Goal: Information Seeking & Learning: Check status

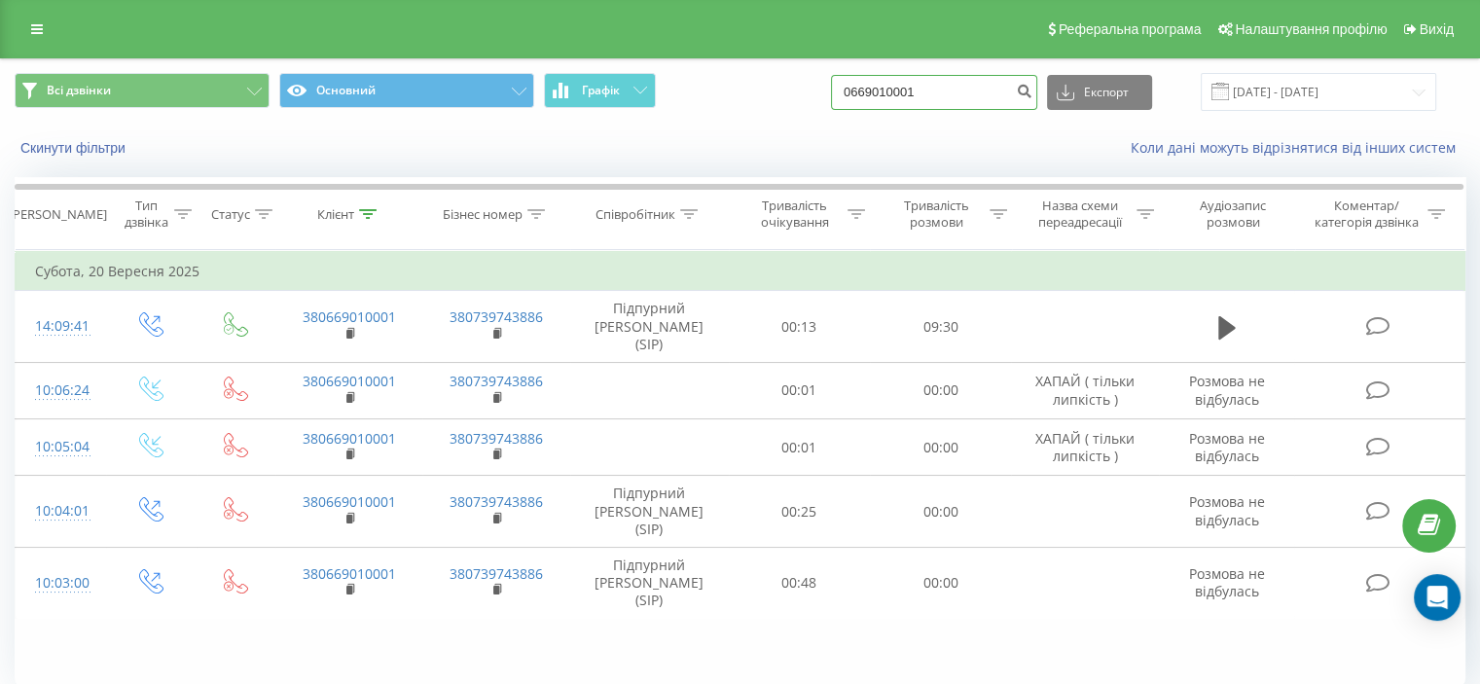
drag, startPoint x: 940, startPoint y: 88, endPoint x: 744, endPoint y: 78, distance: 196.8
click at [744, 78] on div "Всі дзвінки Основний Графік 0669010001 Експорт .csv .xls .xlsx [DATE] - [DATE]" at bounding box center [740, 92] width 1451 height 38
paste input "0673230146"
type input "0673230146"
click at [1033, 91] on icon "submit" at bounding box center [1024, 89] width 17 height 12
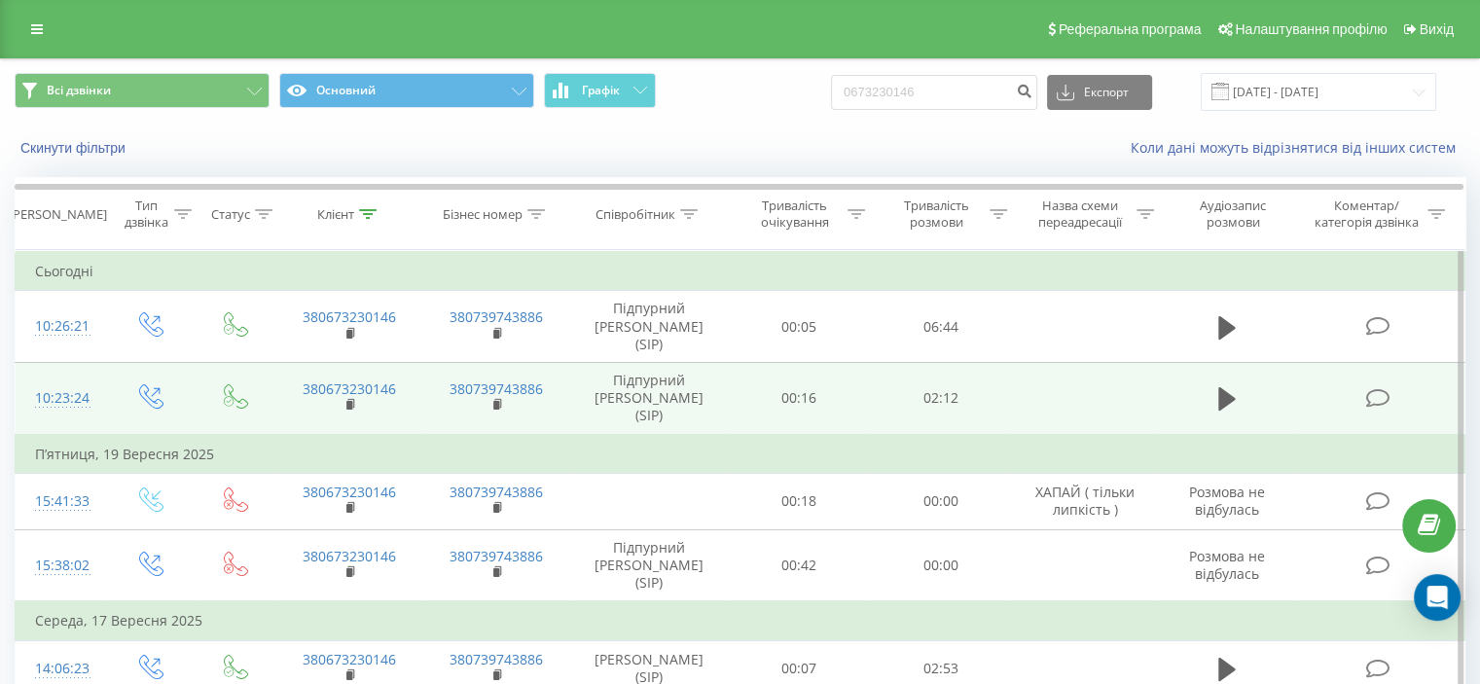
click at [1388, 388] on icon at bounding box center [1378, 398] width 24 height 20
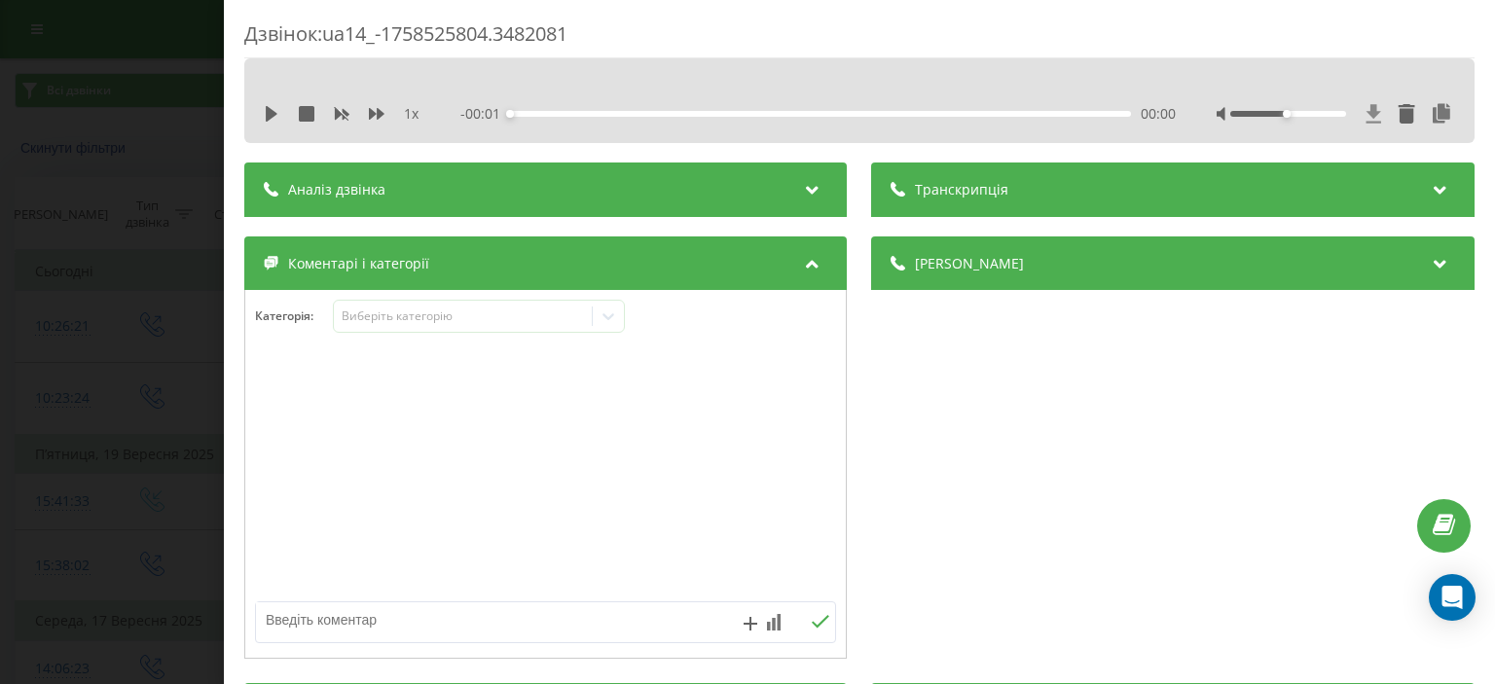
click at [1366, 107] on icon at bounding box center [1374, 113] width 17 height 19
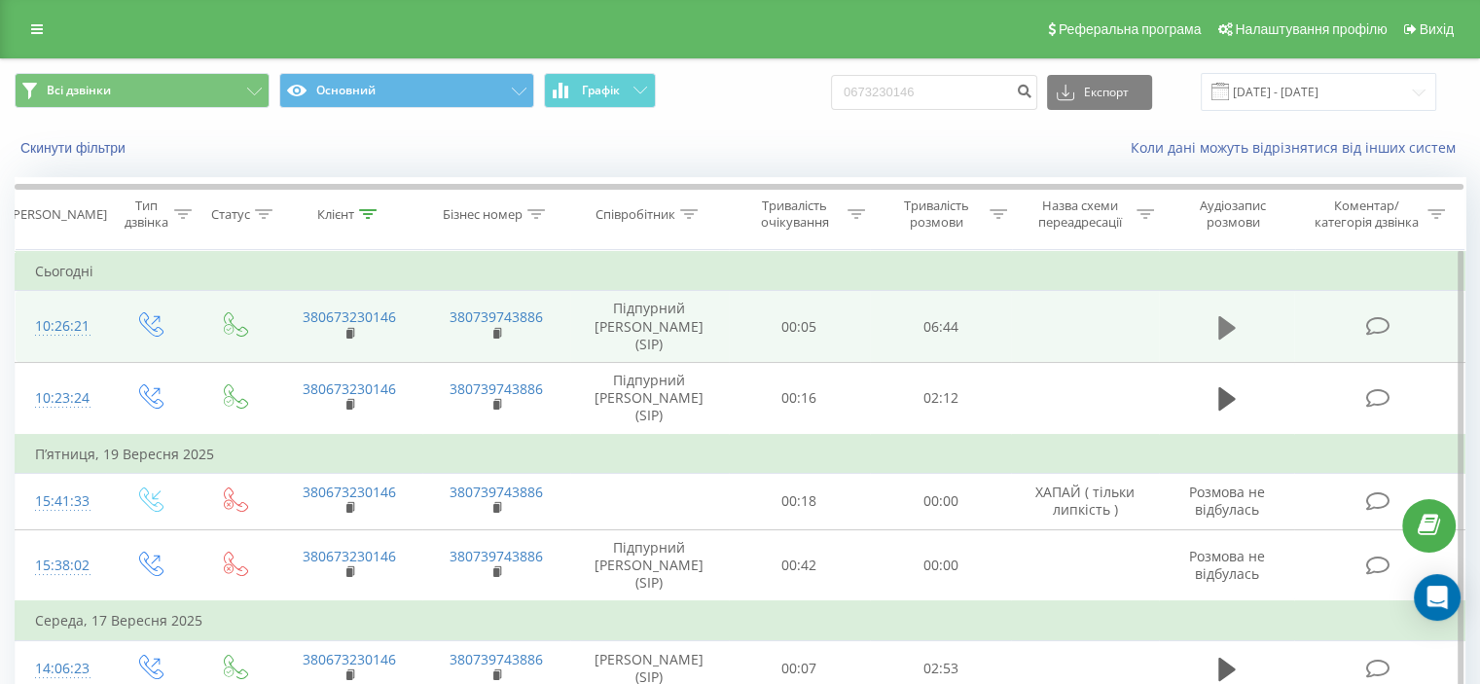
click at [1230, 315] on icon at bounding box center [1228, 326] width 18 height 23
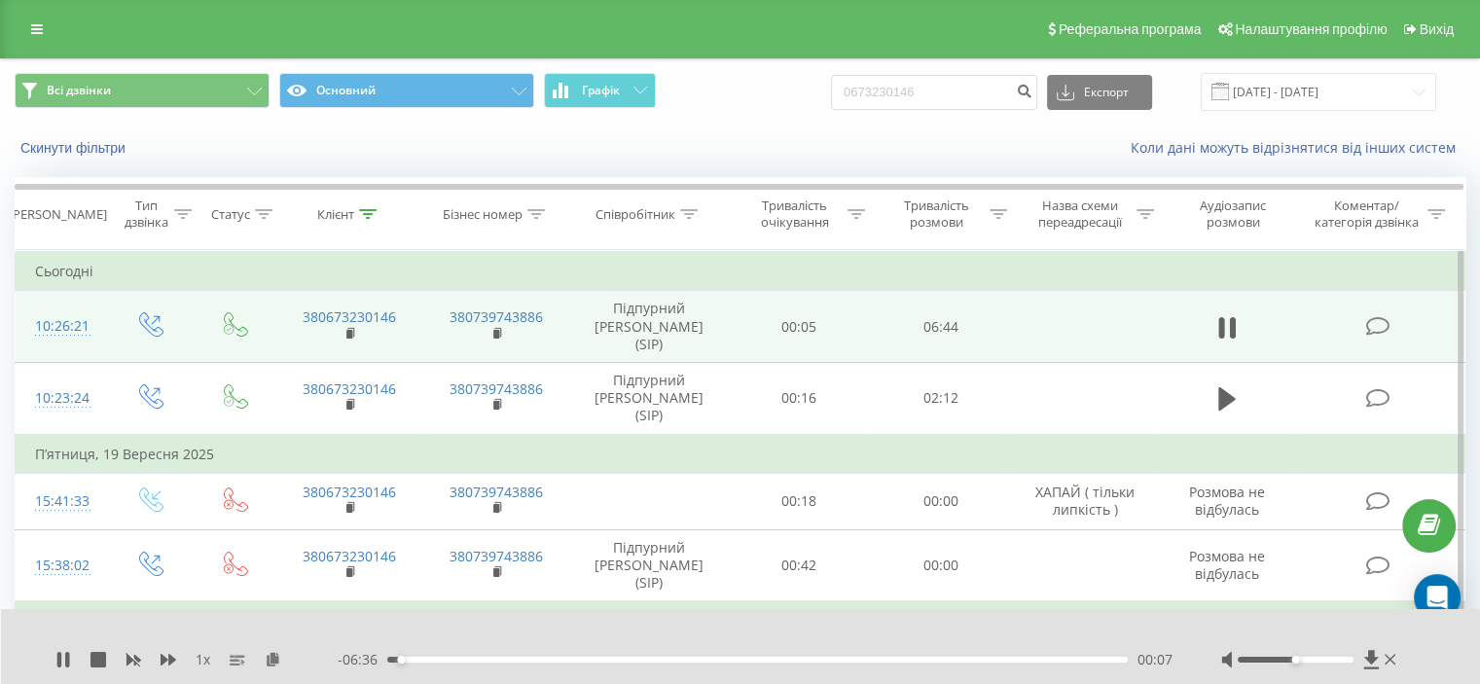
click at [541, 661] on div "00:07" at bounding box center [757, 660] width 741 height 6
click at [627, 661] on div "02:10" at bounding box center [757, 660] width 741 height 6
click at [413, 659] on div "00:14" at bounding box center [757, 660] width 741 height 6
click at [69, 654] on icon at bounding box center [67, 660] width 4 height 16
